Goal: Check status

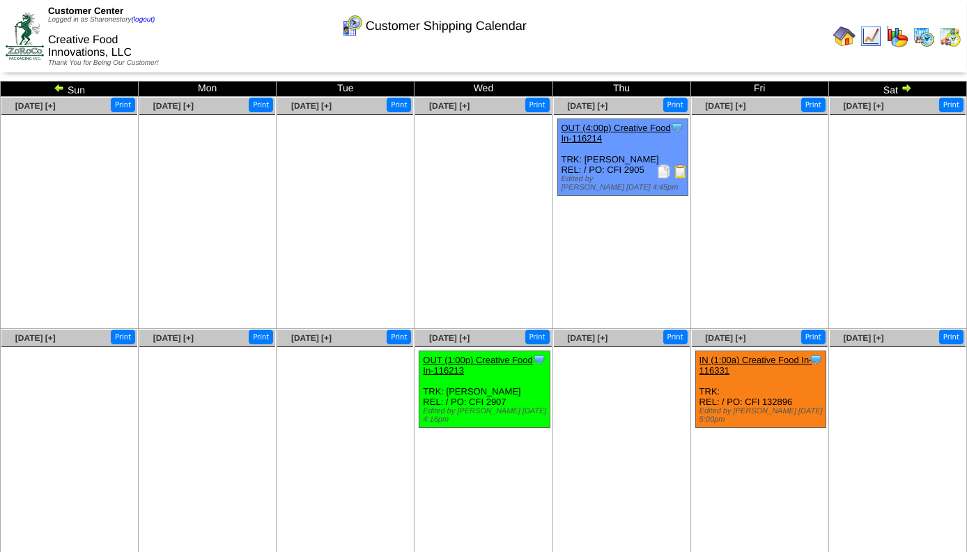
click at [679, 171] on img at bounding box center [681, 171] width 14 height 14
